Goal: Transaction & Acquisition: Purchase product/service

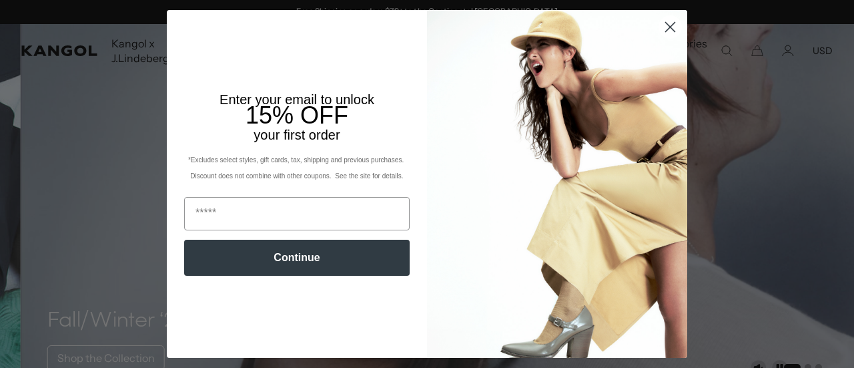
click at [663, 33] on circle "Close dialog" at bounding box center [670, 27] width 22 height 22
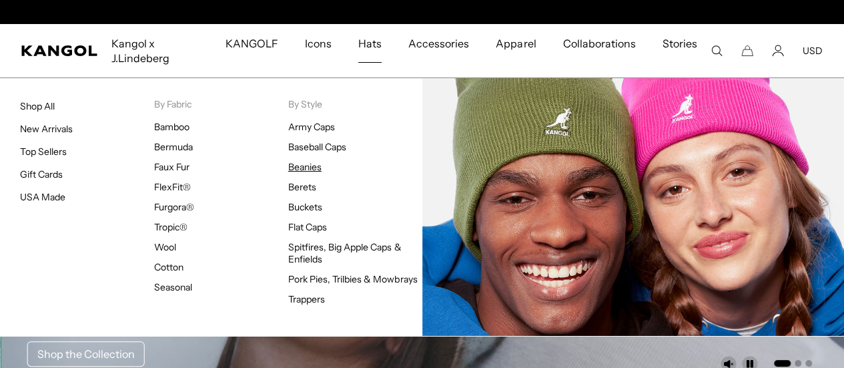
scroll to position [0, 275]
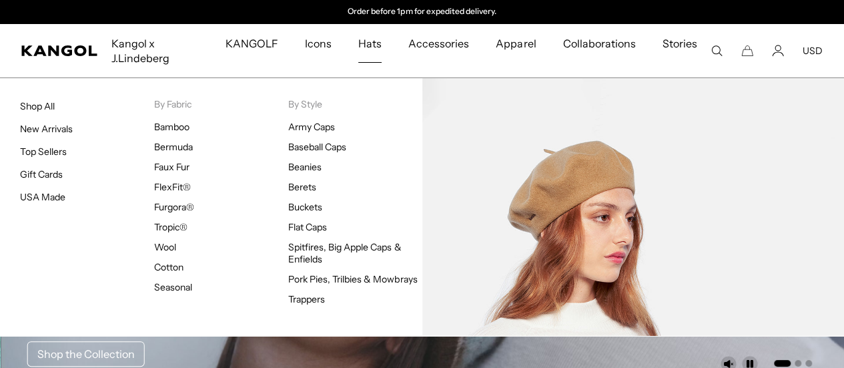
click at [307, 192] on li "Berets" at bounding box center [355, 187] width 134 height 12
click at [307, 183] on link "Berets" at bounding box center [302, 187] width 28 height 12
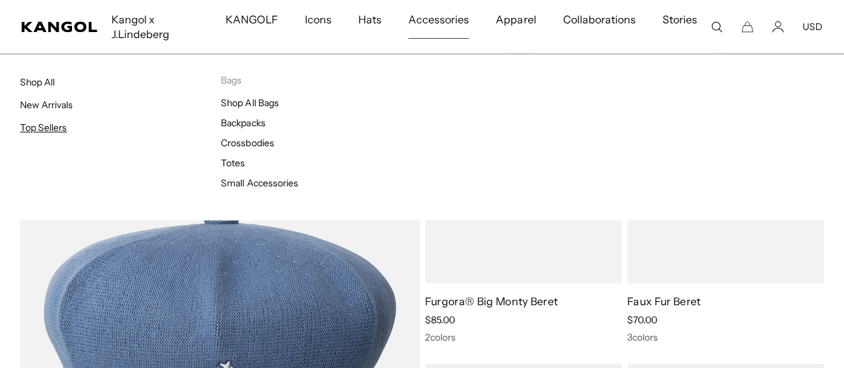
click at [55, 127] on link "Top Sellers" at bounding box center [43, 127] width 47 height 12
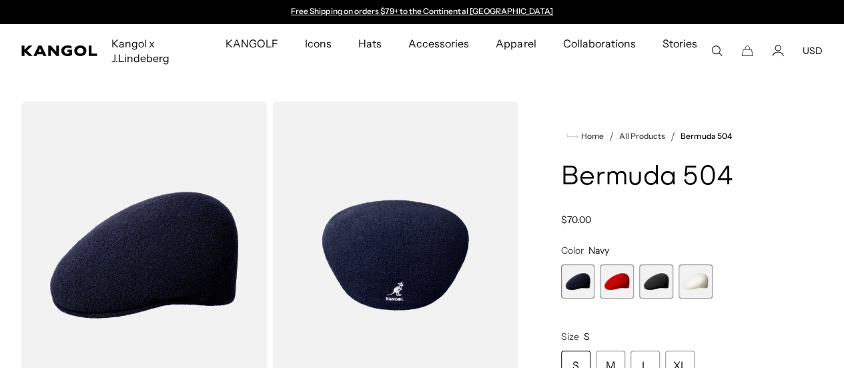
scroll to position [55, 0]
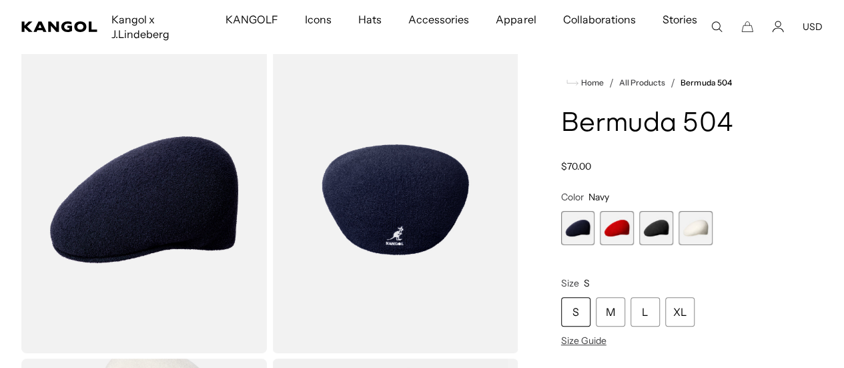
click at [595, 243] on span "1 of 4" at bounding box center [578, 228] width 34 height 34
click at [595, 245] on span "1 of 4" at bounding box center [578, 228] width 34 height 34
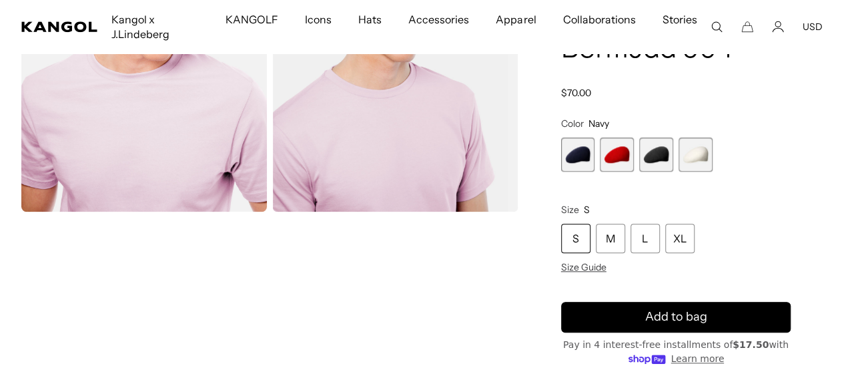
scroll to position [500, 0]
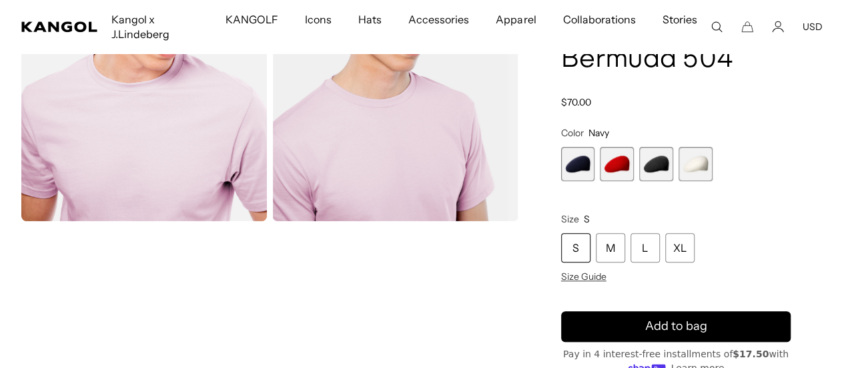
click at [670, 163] on span "3 of 4" at bounding box center [656, 164] width 34 height 34
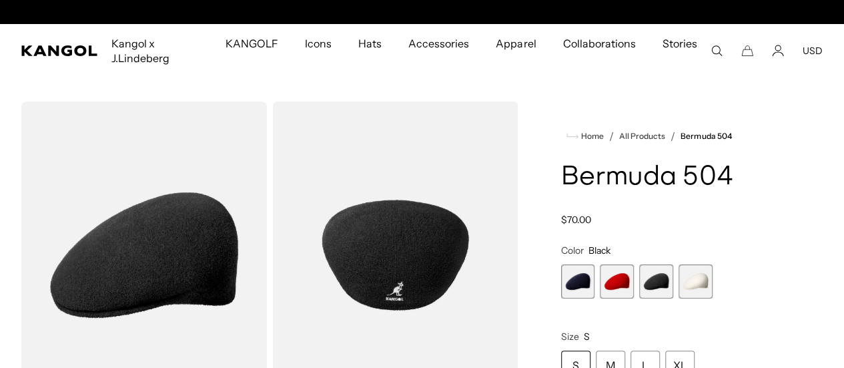
scroll to position [0, 275]
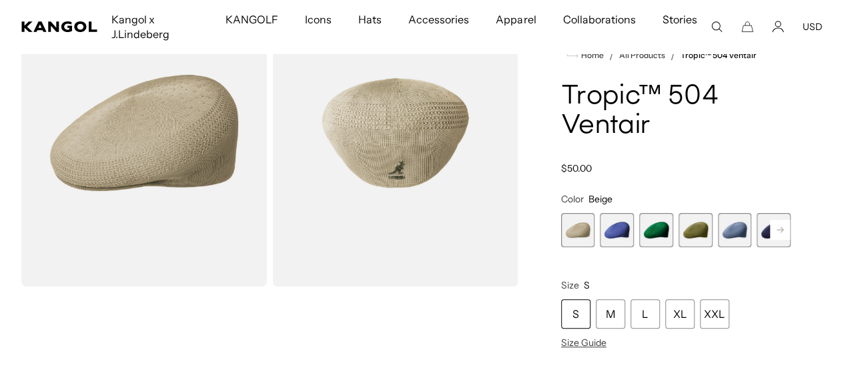
scroll to position [0, 275]
click at [770, 219] on rect at bounding box center [780, 229] width 20 height 20
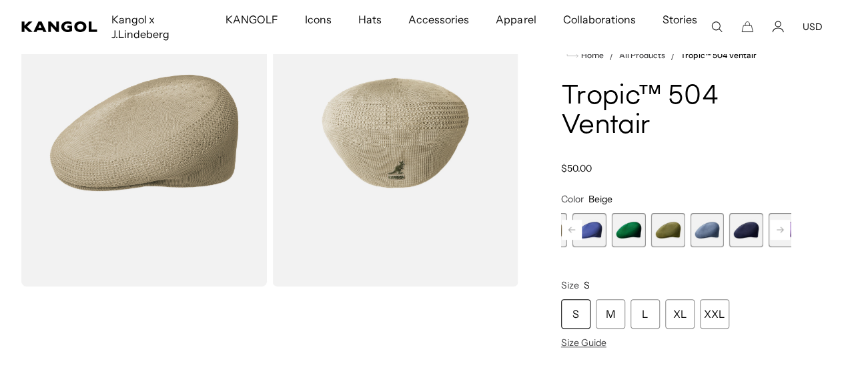
click at [770, 219] on rect at bounding box center [780, 229] width 20 height 20
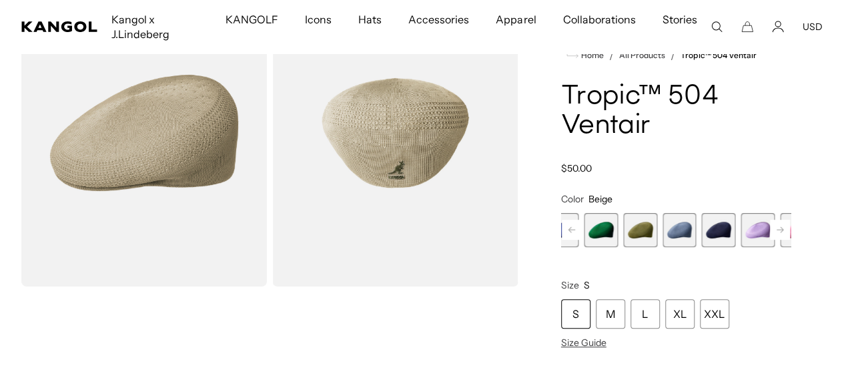
scroll to position [0, 0]
click at [701, 213] on span "6 of 22" at bounding box center [718, 230] width 34 height 34
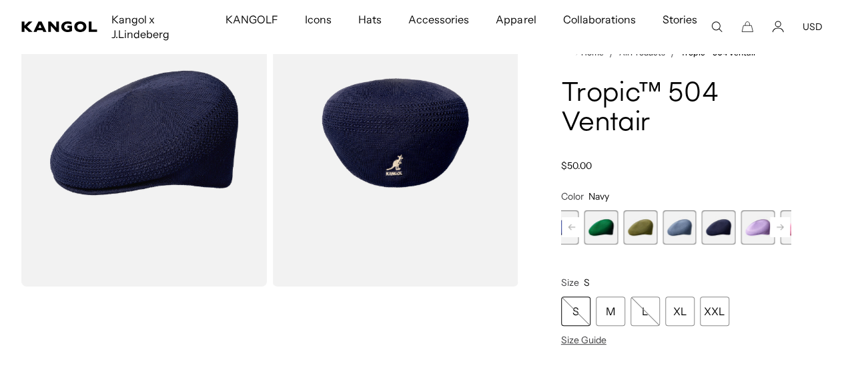
click at [770, 217] on rect at bounding box center [780, 227] width 20 height 20
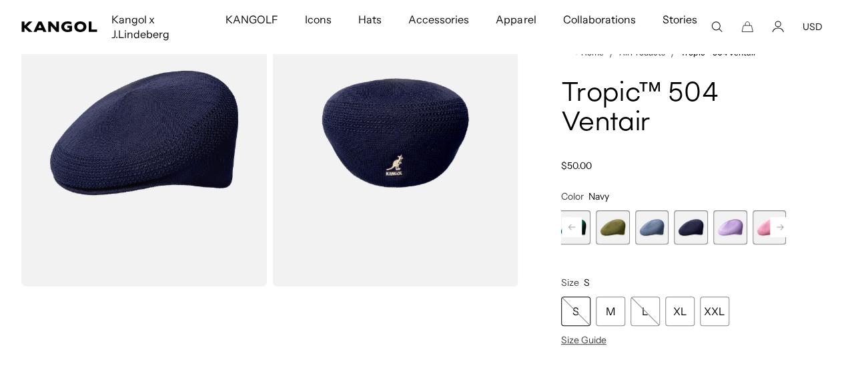
click at [770, 217] on rect at bounding box center [780, 227] width 20 height 20
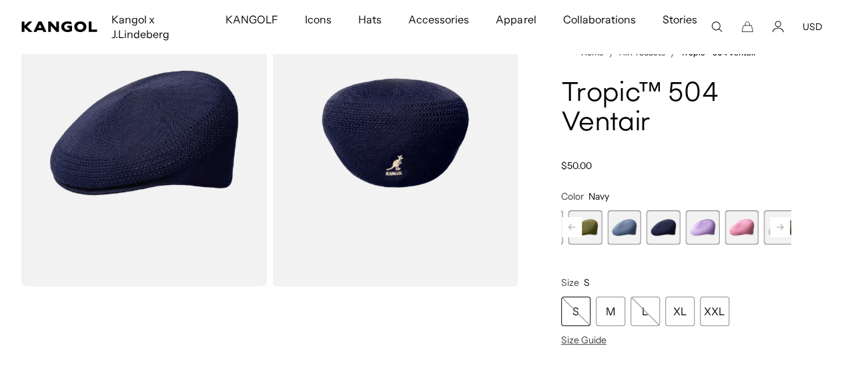
scroll to position [0, 275]
click at [770, 217] on rect at bounding box center [780, 227] width 20 height 20
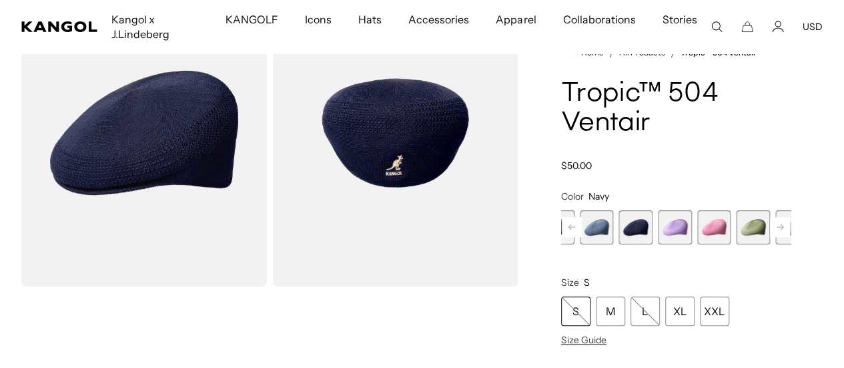
click at [770, 217] on rect at bounding box center [780, 227] width 20 height 20
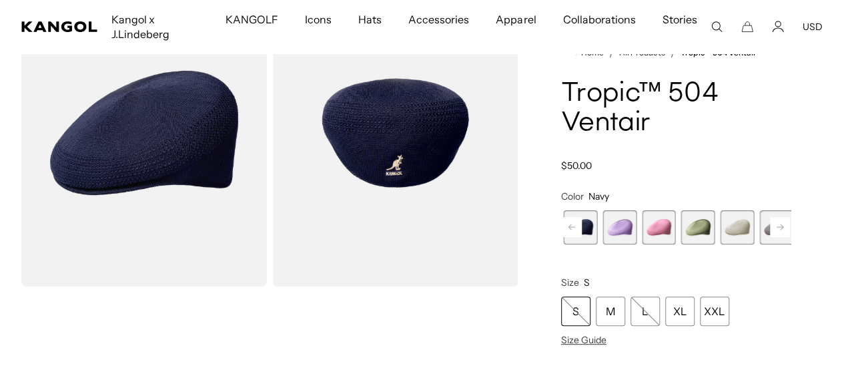
click at [770, 217] on rect at bounding box center [780, 227] width 20 height 20
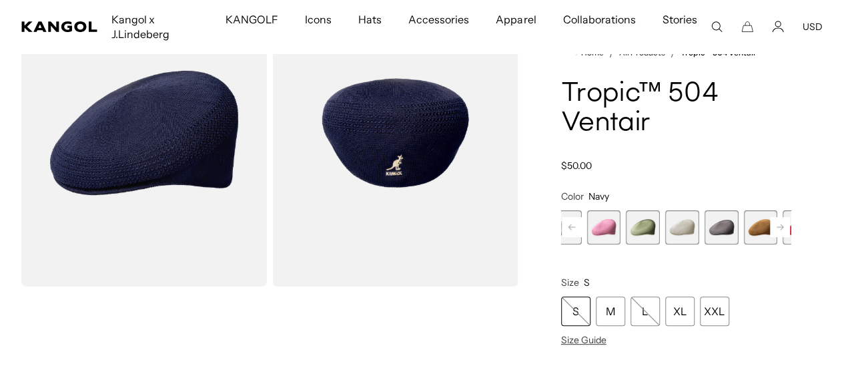
click at [704, 210] on span "11 of 22" at bounding box center [721, 227] width 34 height 34
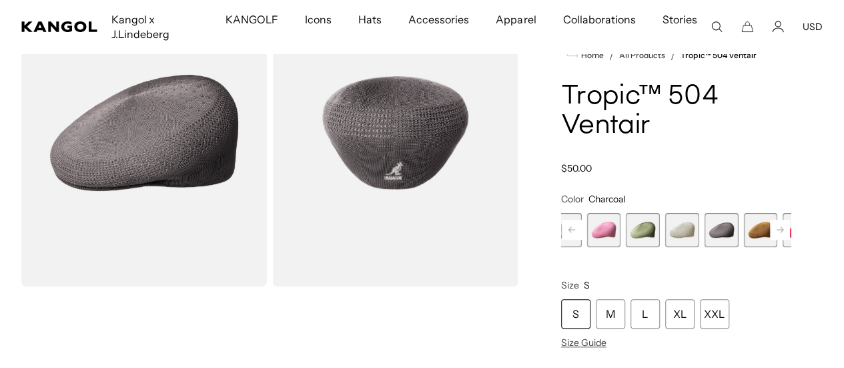
click at [770, 219] on rect at bounding box center [780, 229] width 20 height 20
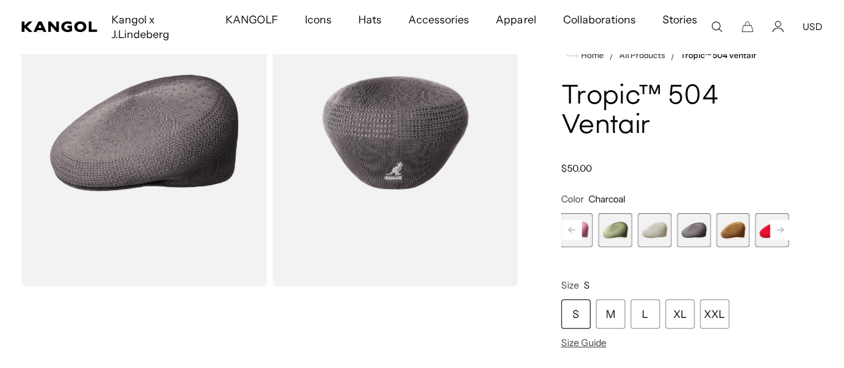
click at [770, 219] on rect at bounding box center [780, 229] width 20 height 20
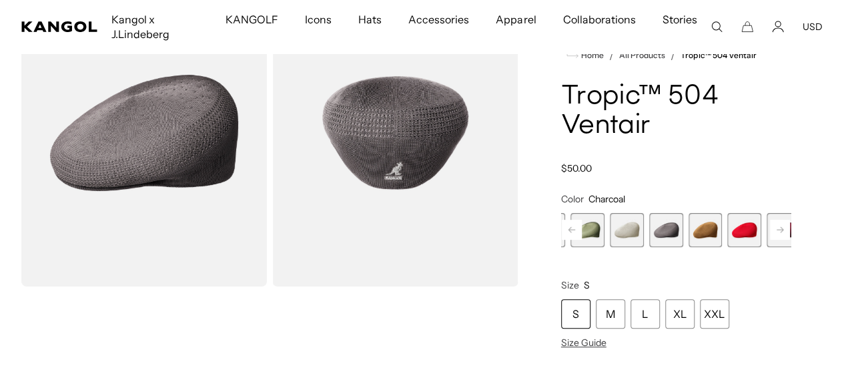
scroll to position [0, 275]
click at [770, 219] on rect at bounding box center [780, 229] width 20 height 20
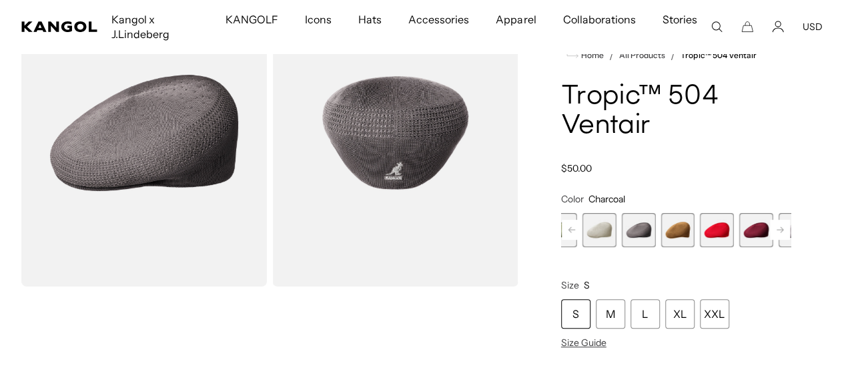
click at [770, 219] on rect at bounding box center [780, 229] width 20 height 20
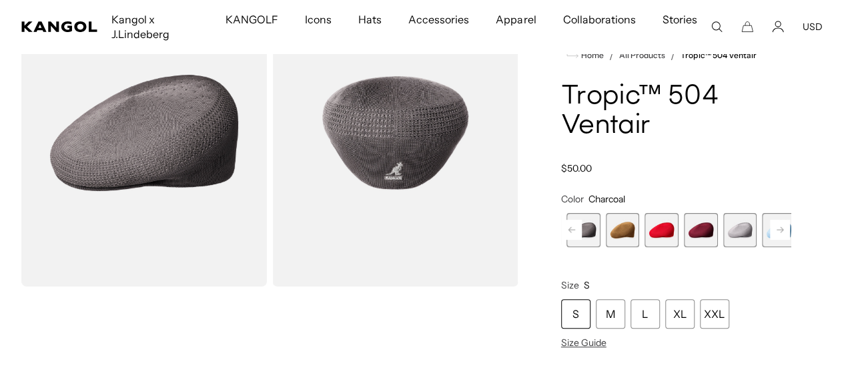
click at [841, 213] on span "18 of 22" at bounding box center [858, 230] width 34 height 34
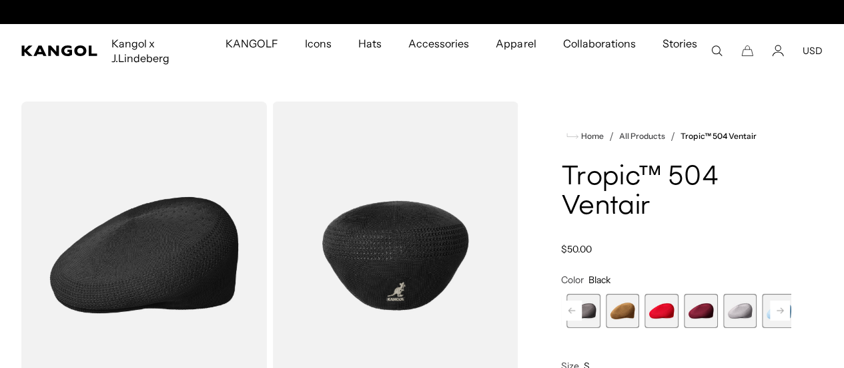
scroll to position [0, 275]
